Goal: Task Accomplishment & Management: Use online tool/utility

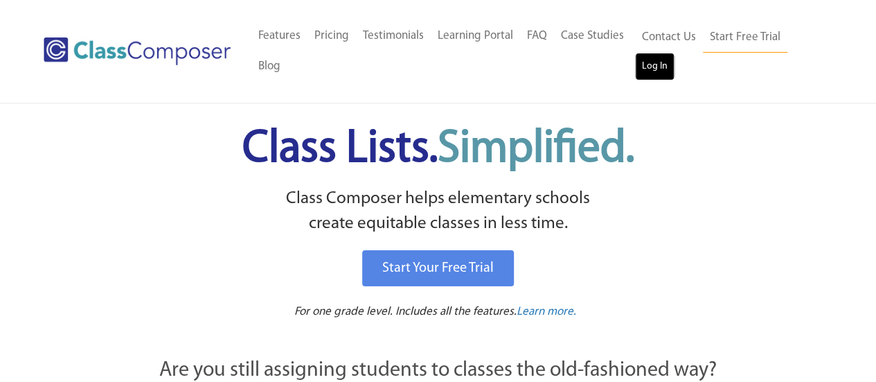
click at [662, 69] on link "Log In" at bounding box center [654, 67] width 39 height 28
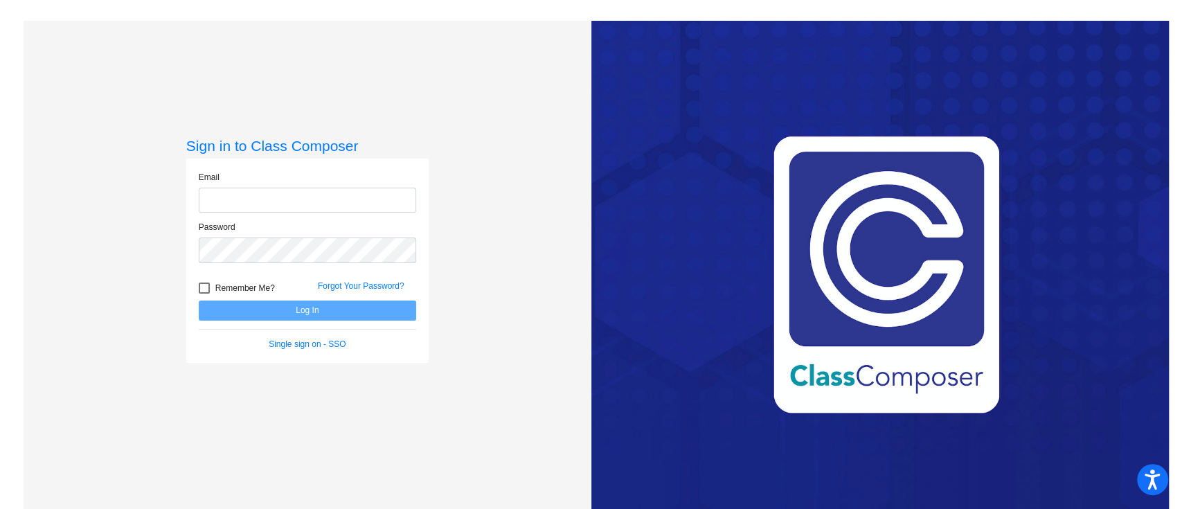
type input "hollandl@harrisontwp.k12.nj.us"
click at [302, 316] on button "Log In" at bounding box center [308, 311] width 218 height 20
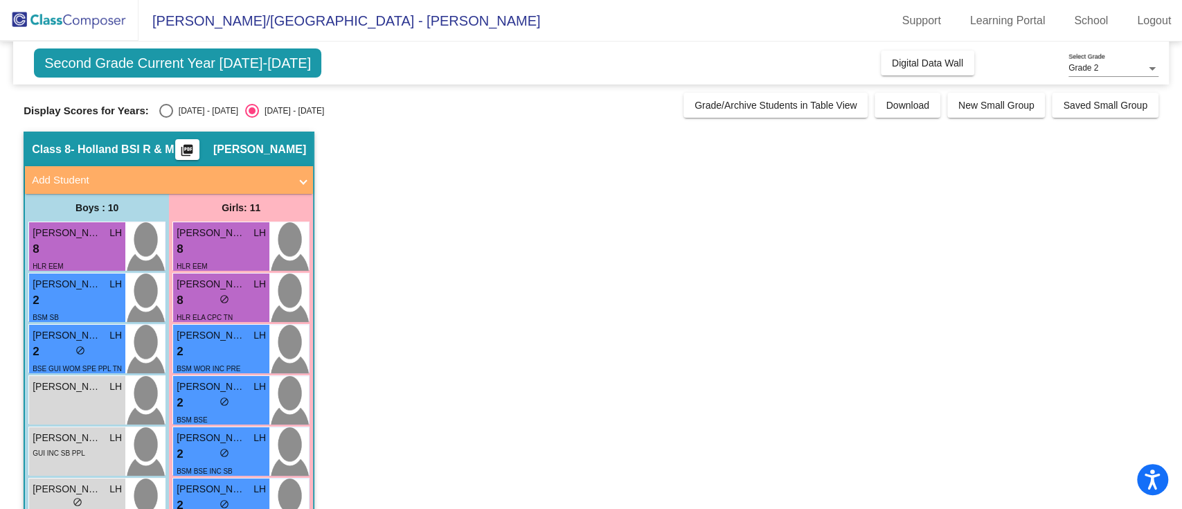
click at [166, 111] on div "Select an option" at bounding box center [166, 111] width 0 height 0
click at [166, 118] on input "2024 - 2025" at bounding box center [166, 118] width 1 height 1
radio input "true"
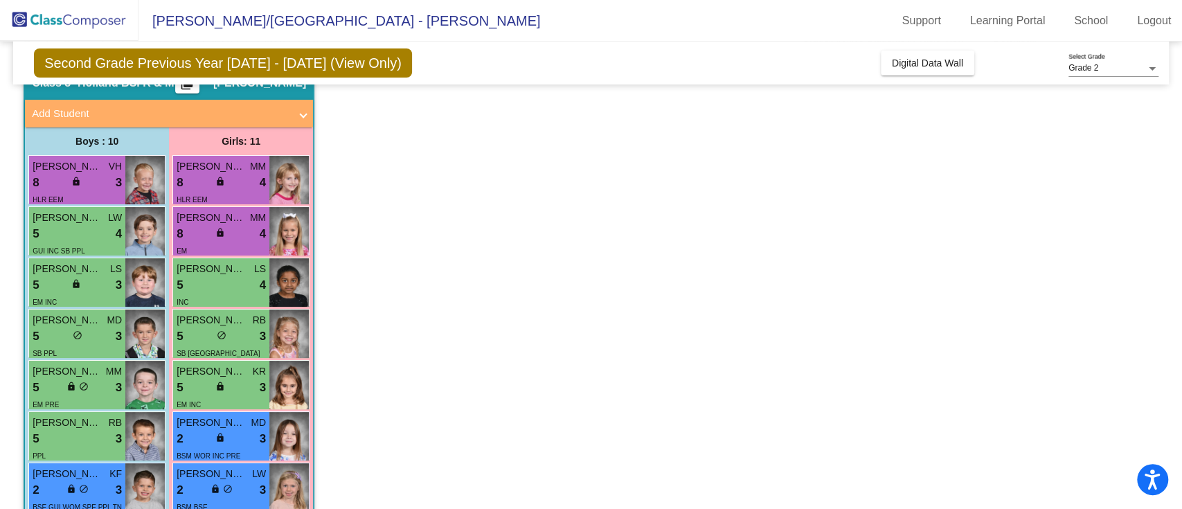
scroll to position [61, 0]
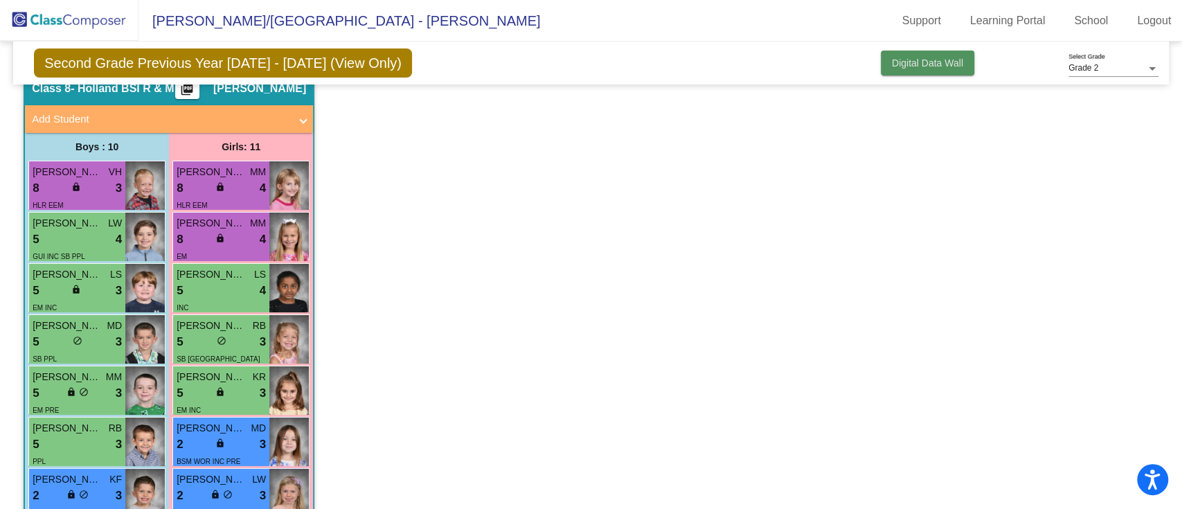
click at [950, 71] on button "Digital Data Wall" at bounding box center [928, 63] width 94 height 25
